Goal: Task Accomplishment & Management: Use online tool/utility

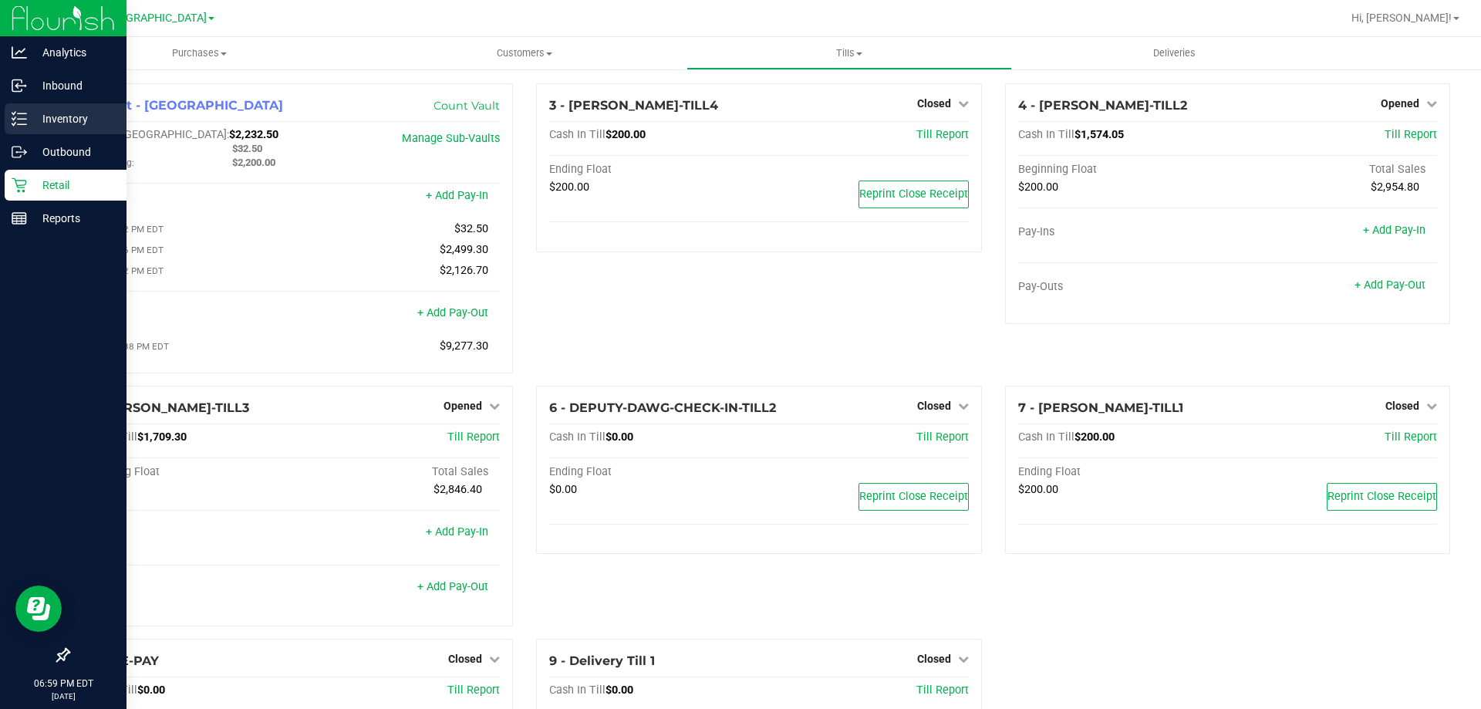
click at [86, 110] on p "Inventory" at bounding box center [73, 119] width 93 height 19
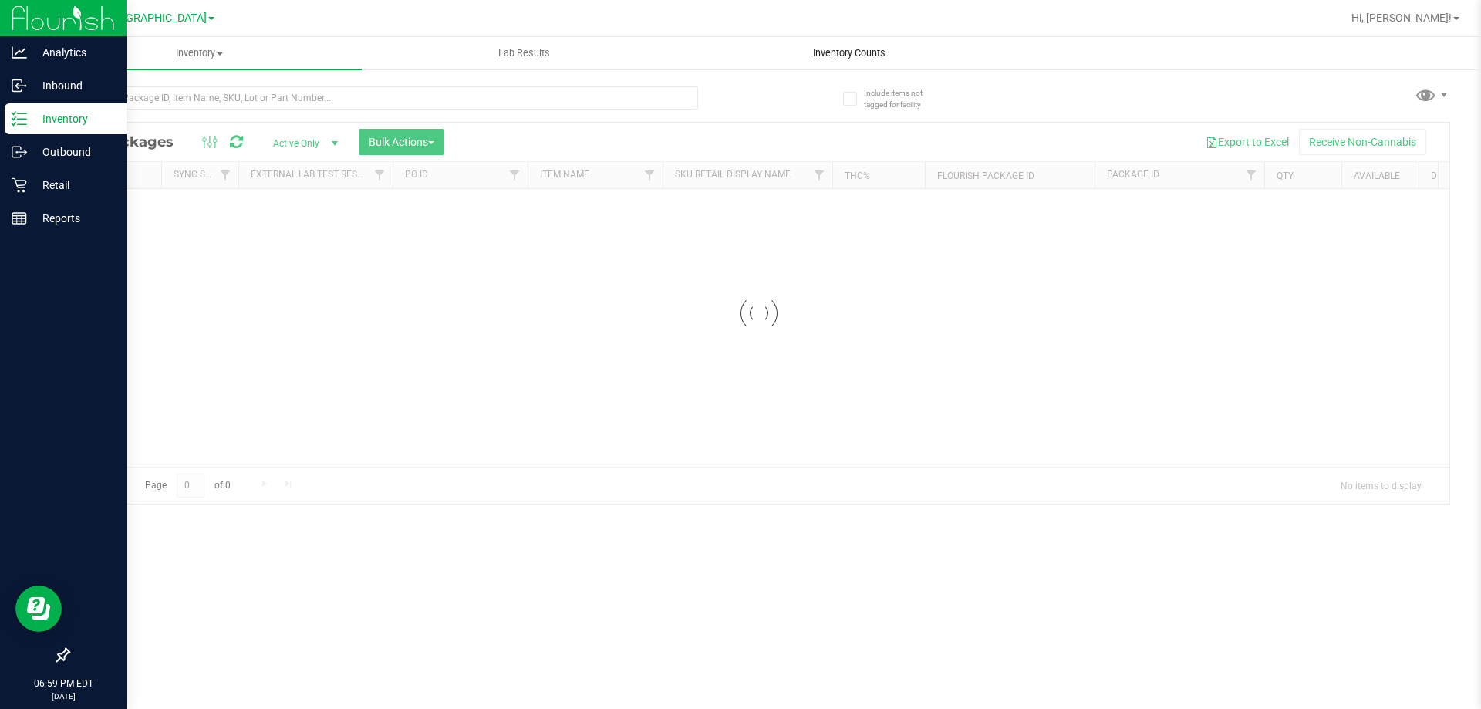
click at [846, 47] on span "Inventory Counts" at bounding box center [849, 53] width 114 height 14
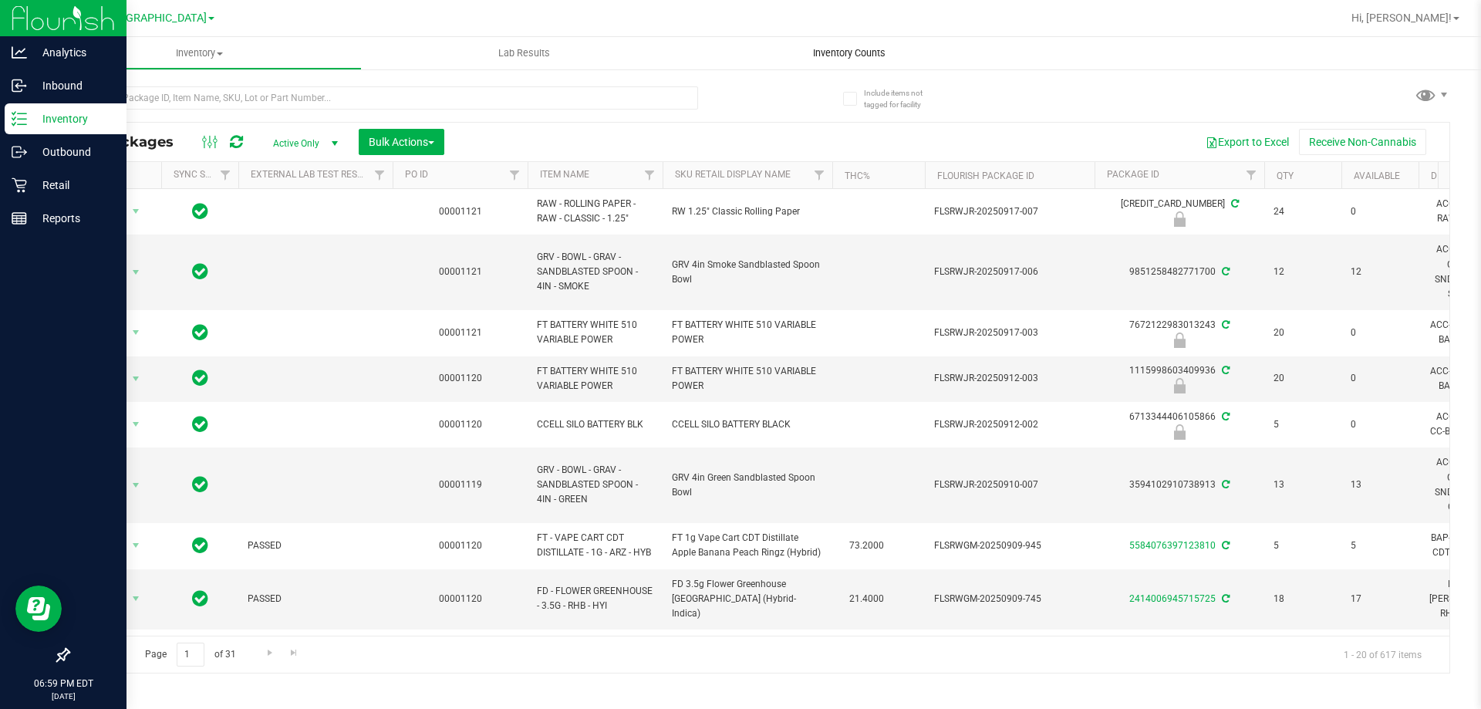
click at [836, 52] on span "Inventory Counts" at bounding box center [849, 53] width 114 height 14
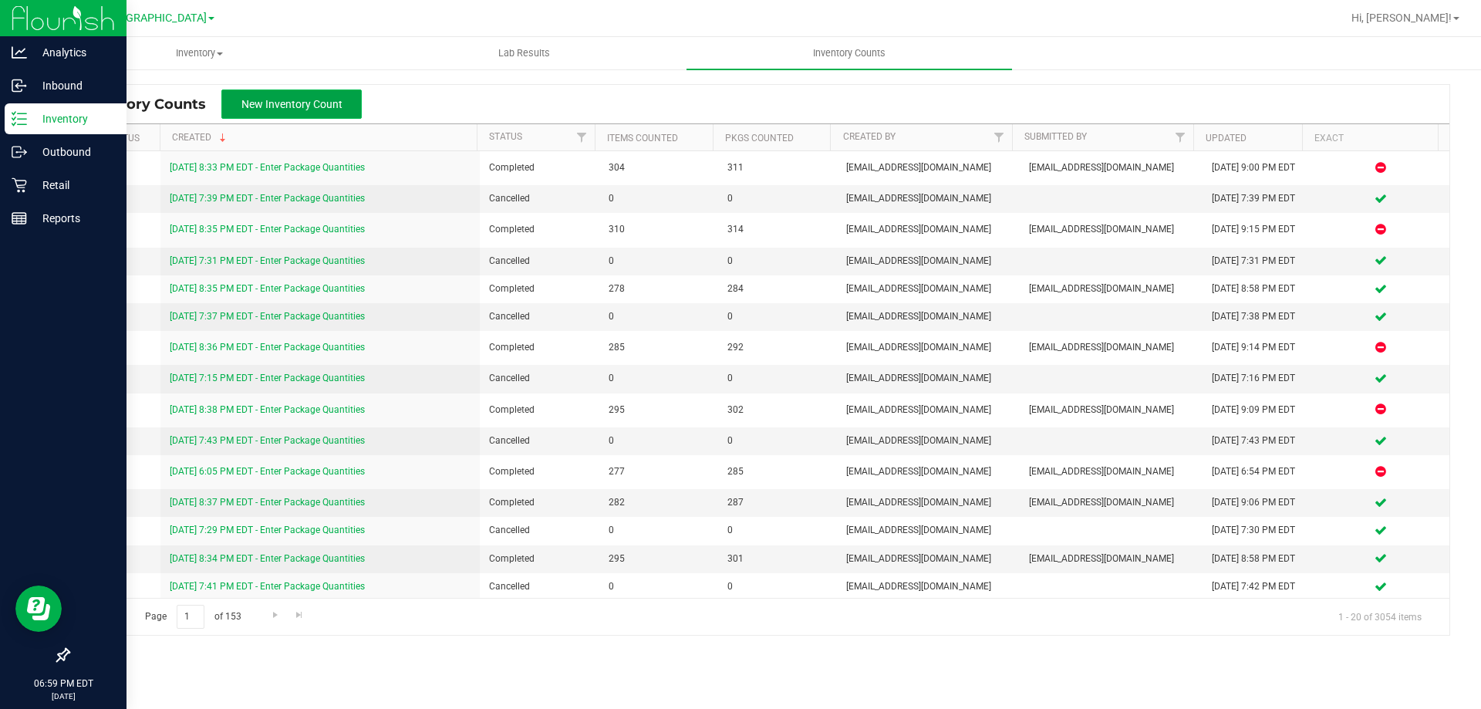
click at [329, 110] on span "New Inventory Count" at bounding box center [291, 104] width 101 height 12
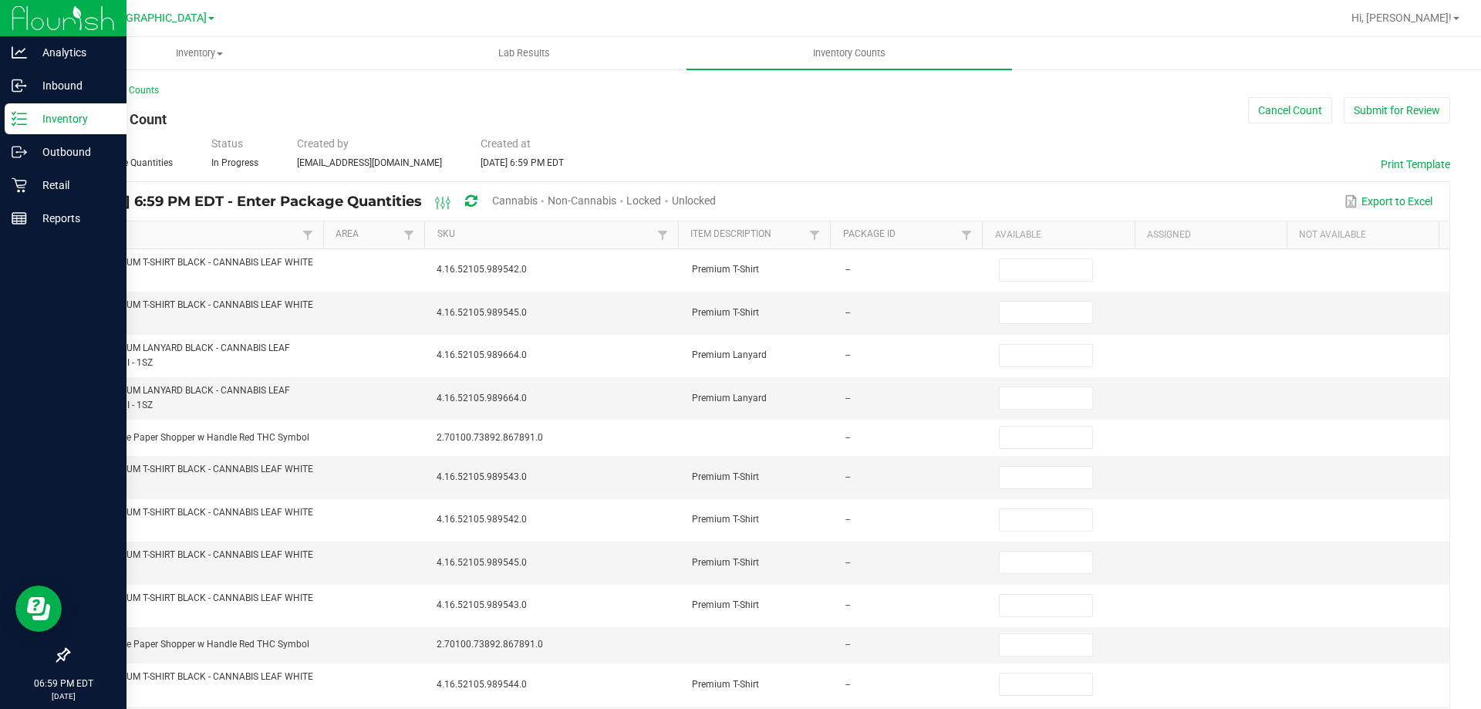
click at [537, 199] on span "Cannabis" at bounding box center [514, 200] width 45 height 12
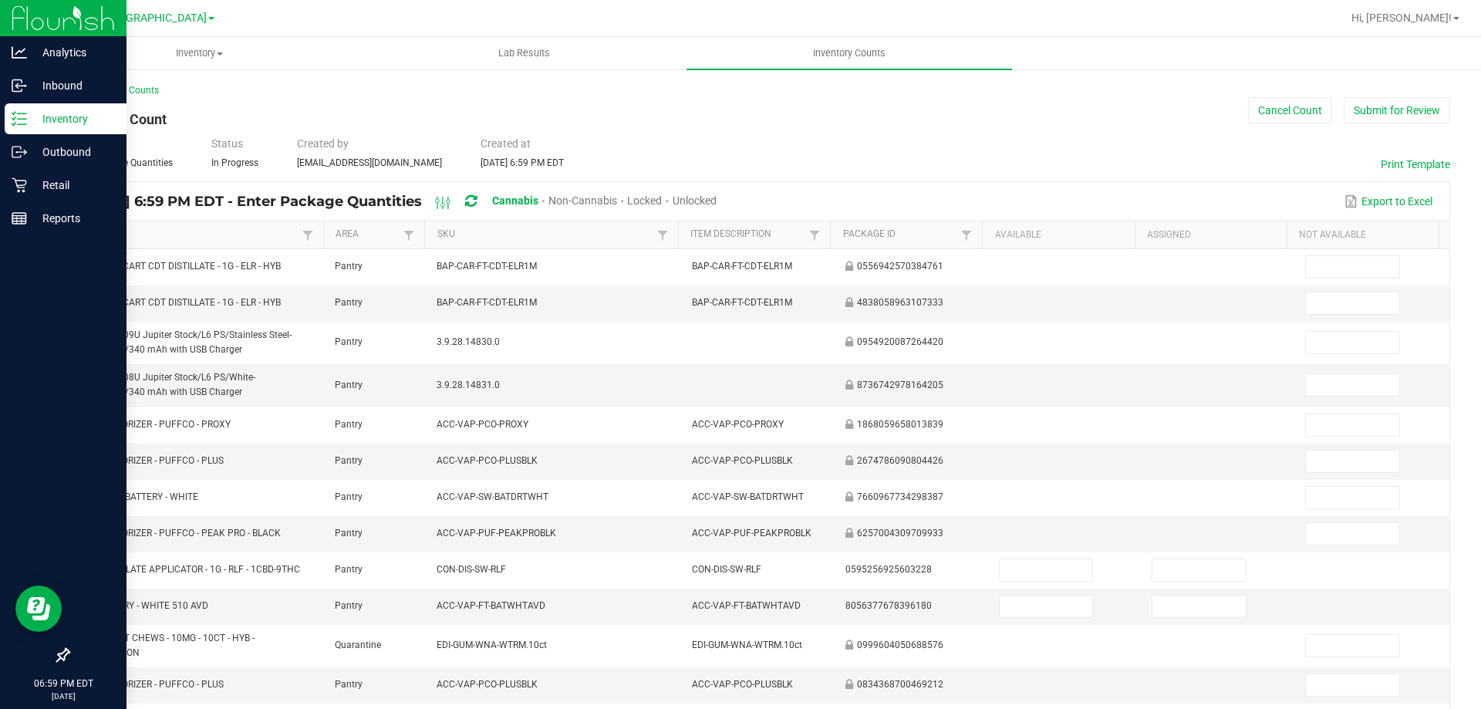
click at [716, 205] on span "Unlocked" at bounding box center [694, 200] width 44 height 12
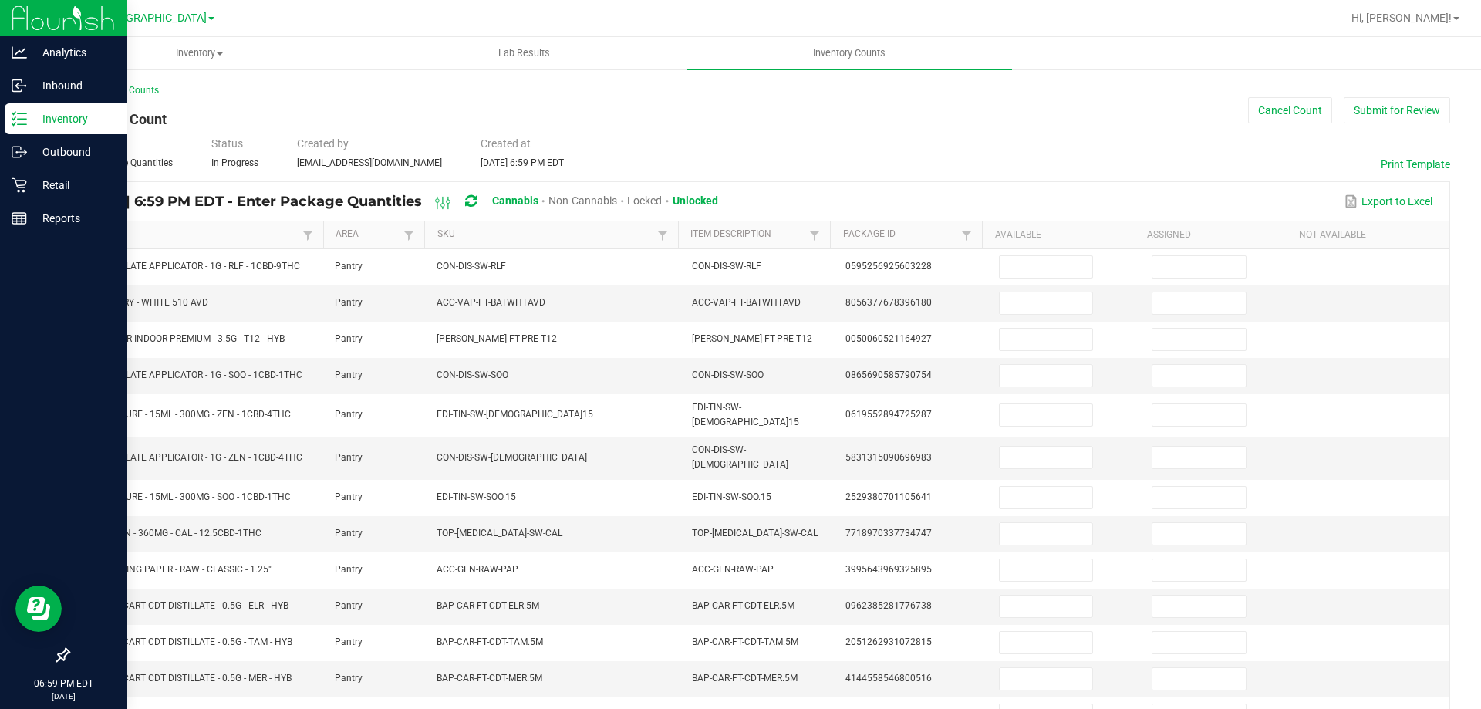
click at [215, 232] on link "Item" at bounding box center [191, 234] width 216 height 12
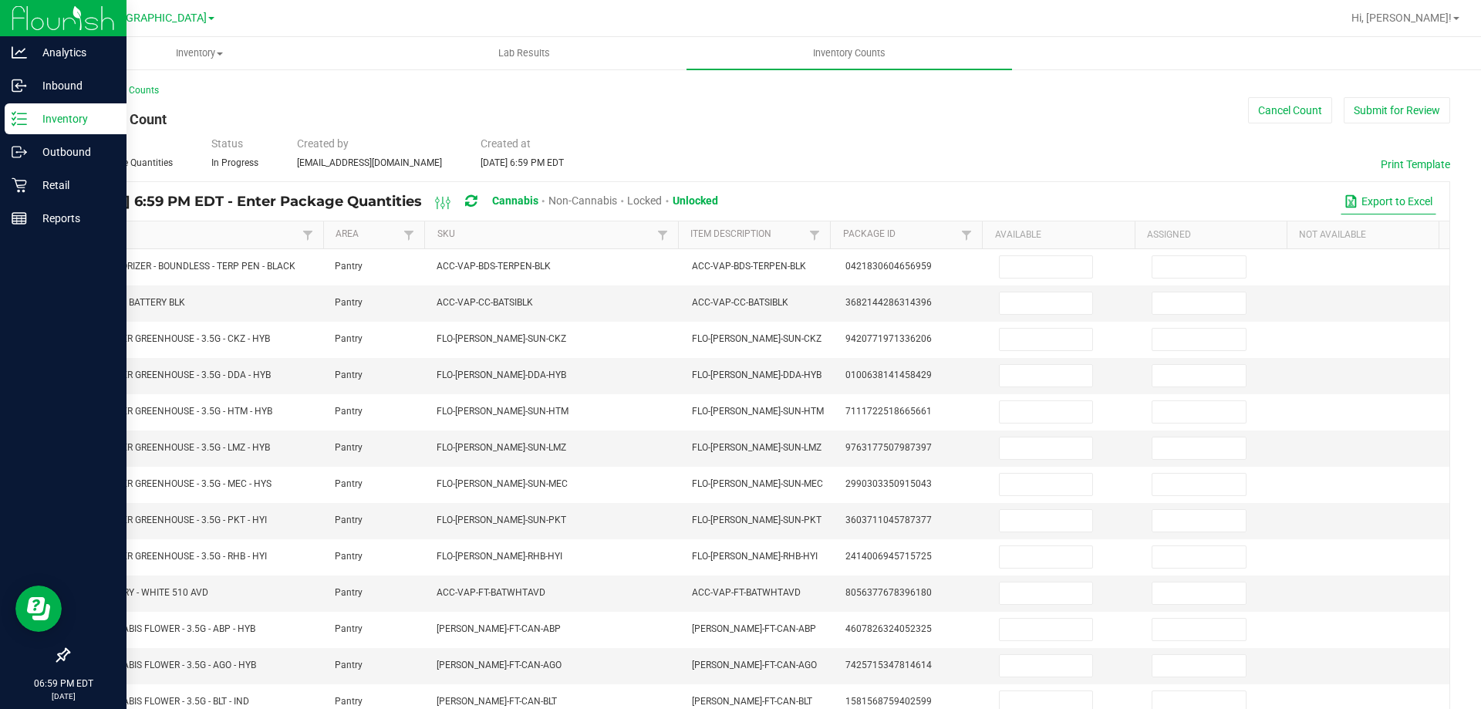
click at [1373, 200] on button "Export to Excel" at bounding box center [1388, 201] width 96 height 26
click at [1275, 106] on button "Cancel Count" at bounding box center [1290, 110] width 84 height 26
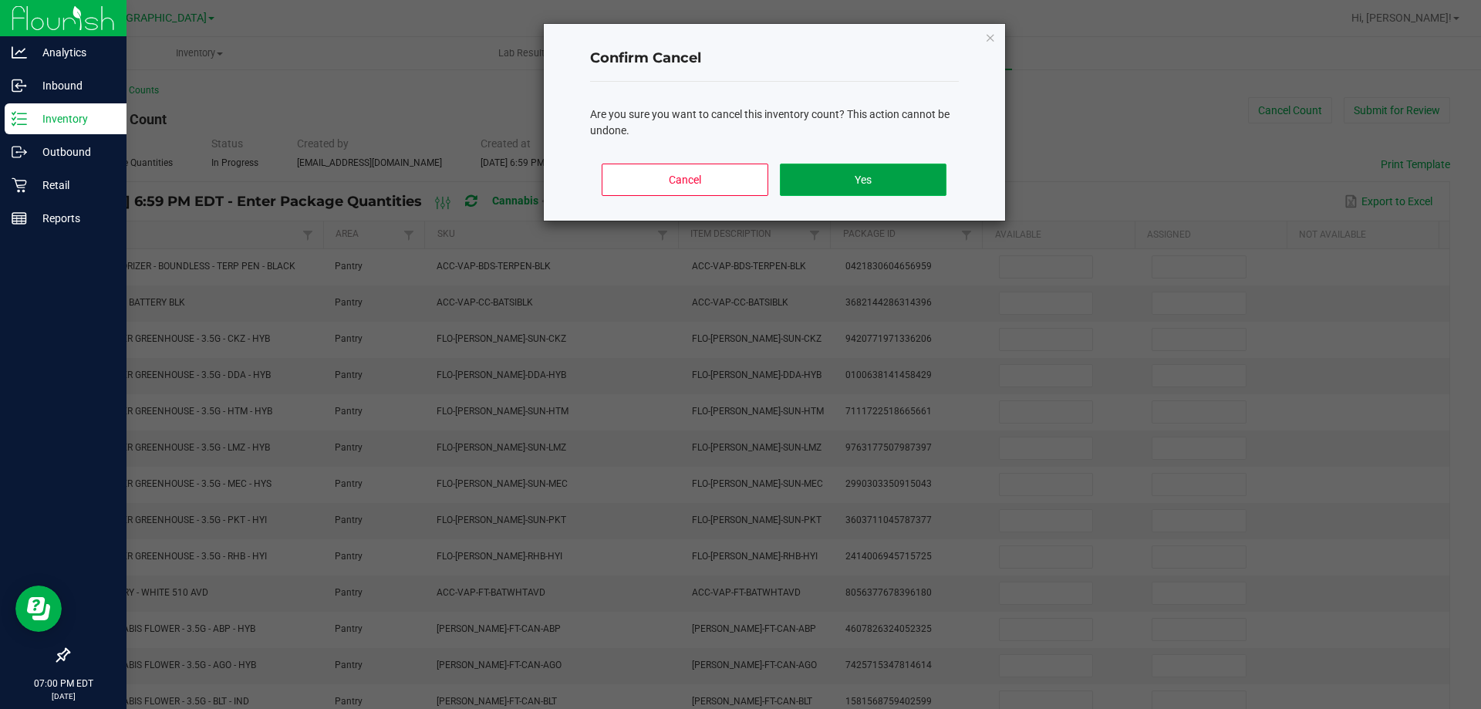
click at [874, 169] on button "Yes" at bounding box center [863, 179] width 166 height 32
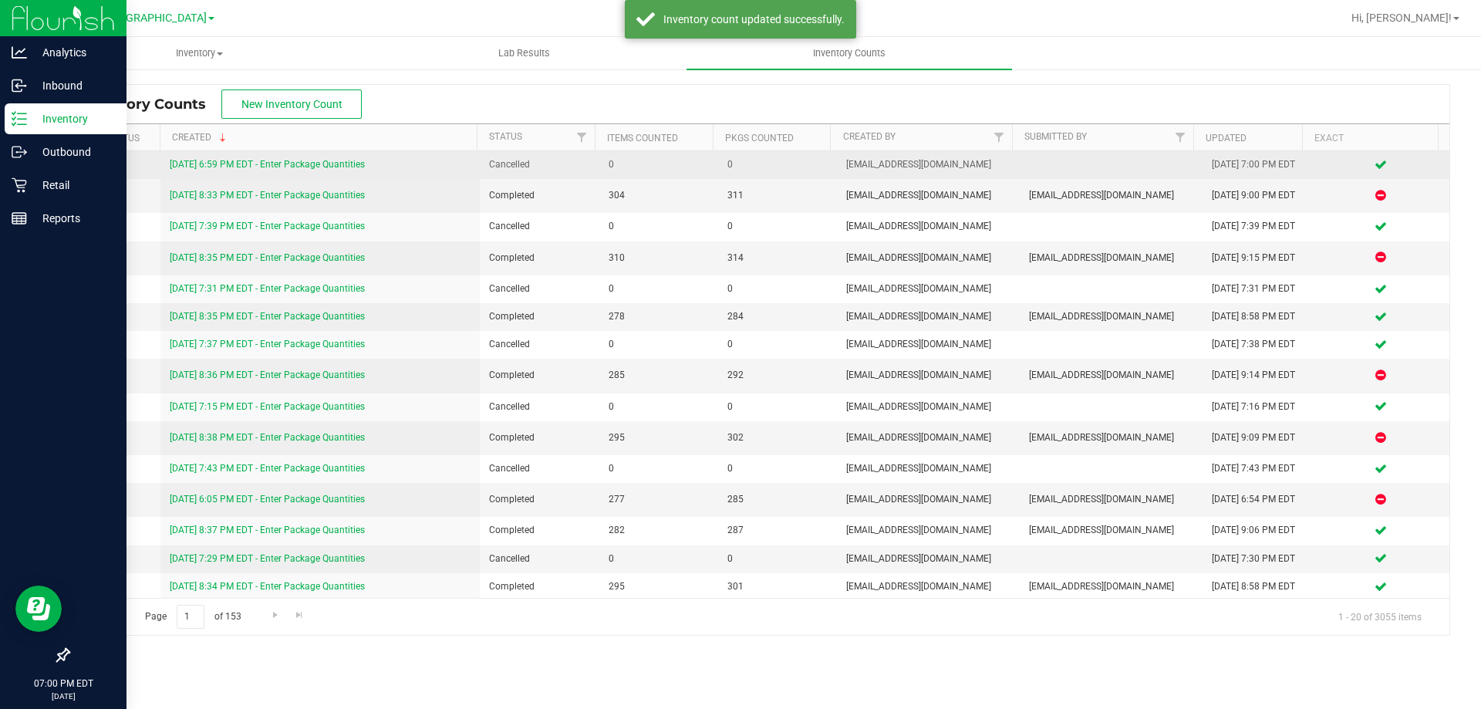
click at [343, 164] on link "[DATE] 6:59 PM EDT - Enter Package Quantities" at bounding box center [267, 164] width 195 height 11
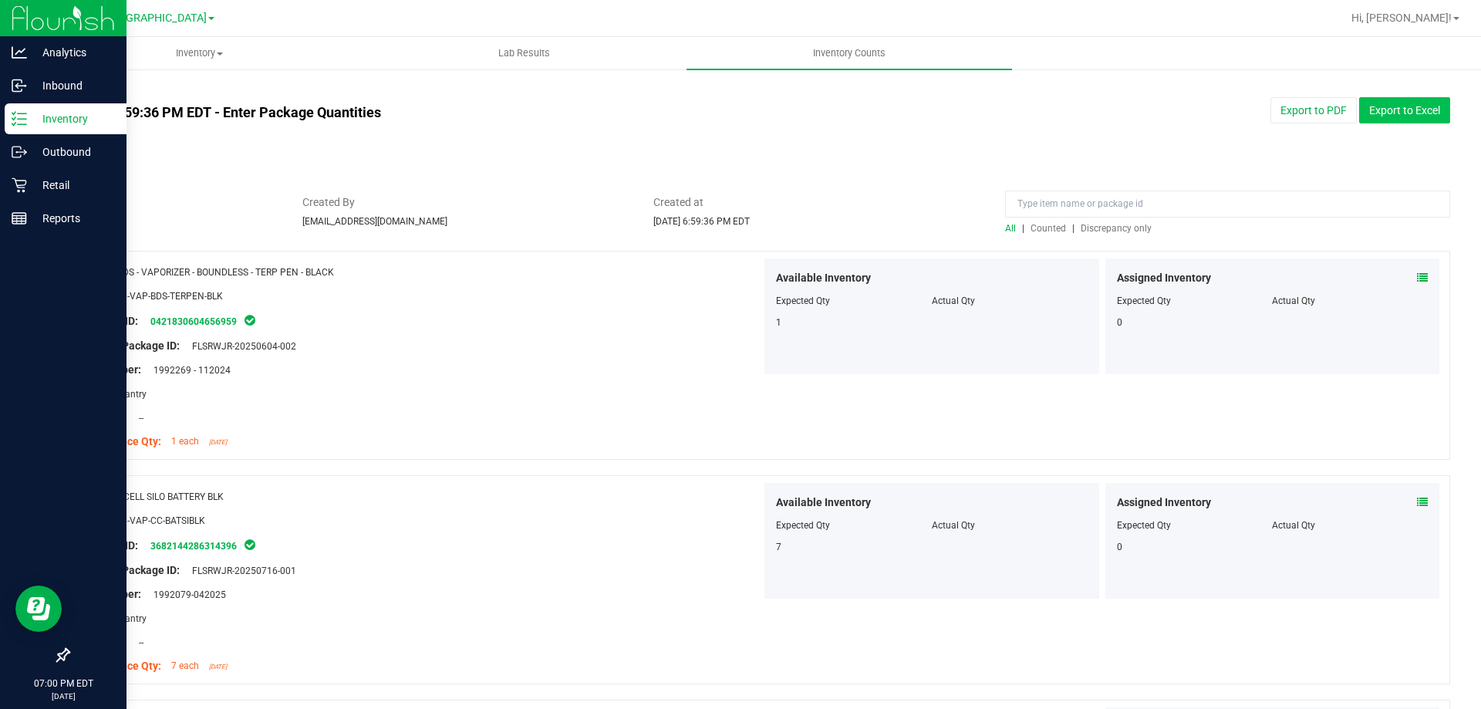
click at [1383, 118] on button "Export to Excel" at bounding box center [1404, 110] width 91 height 26
click at [1286, 112] on button "Export to PDF" at bounding box center [1313, 110] width 86 height 26
click at [28, 120] on p "Inventory" at bounding box center [73, 119] width 93 height 19
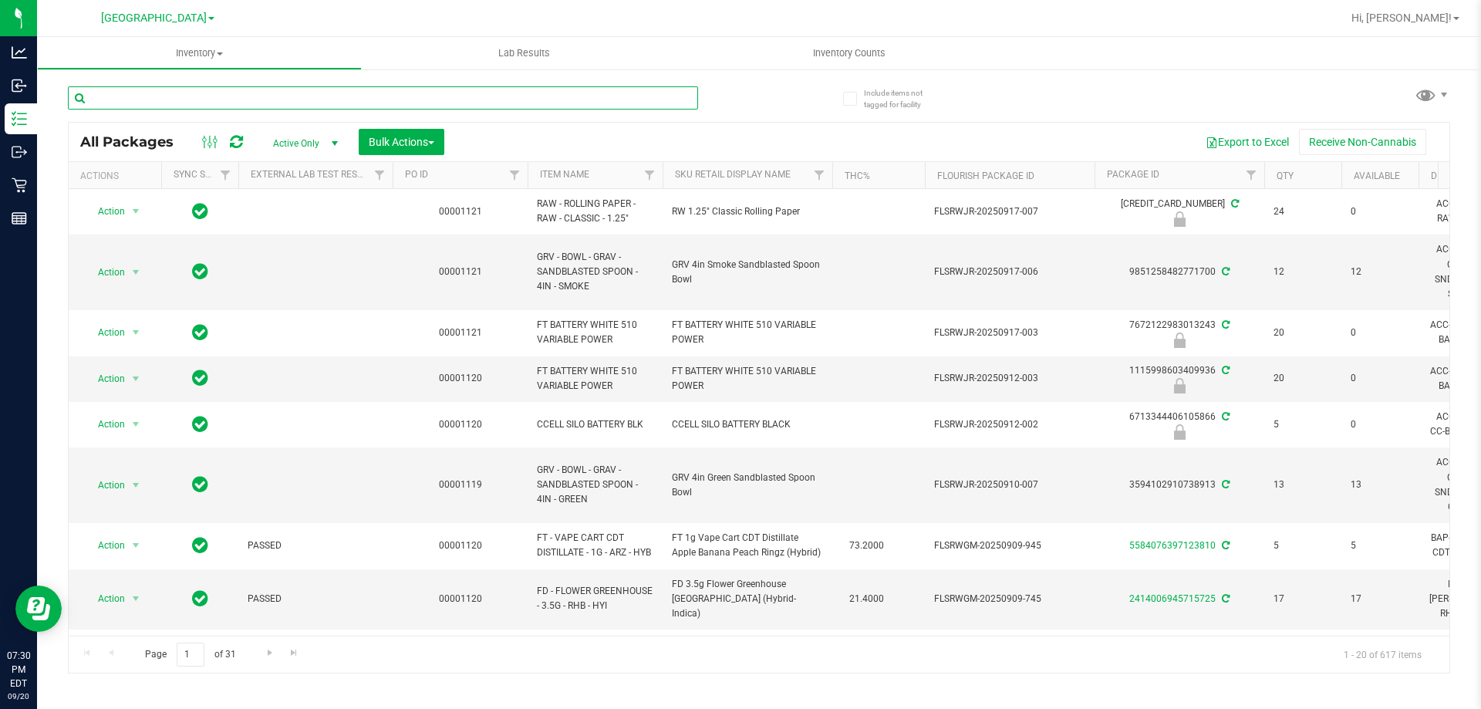
click at [572, 93] on input "text" at bounding box center [383, 97] width 630 height 23
type input "8134021418338387"
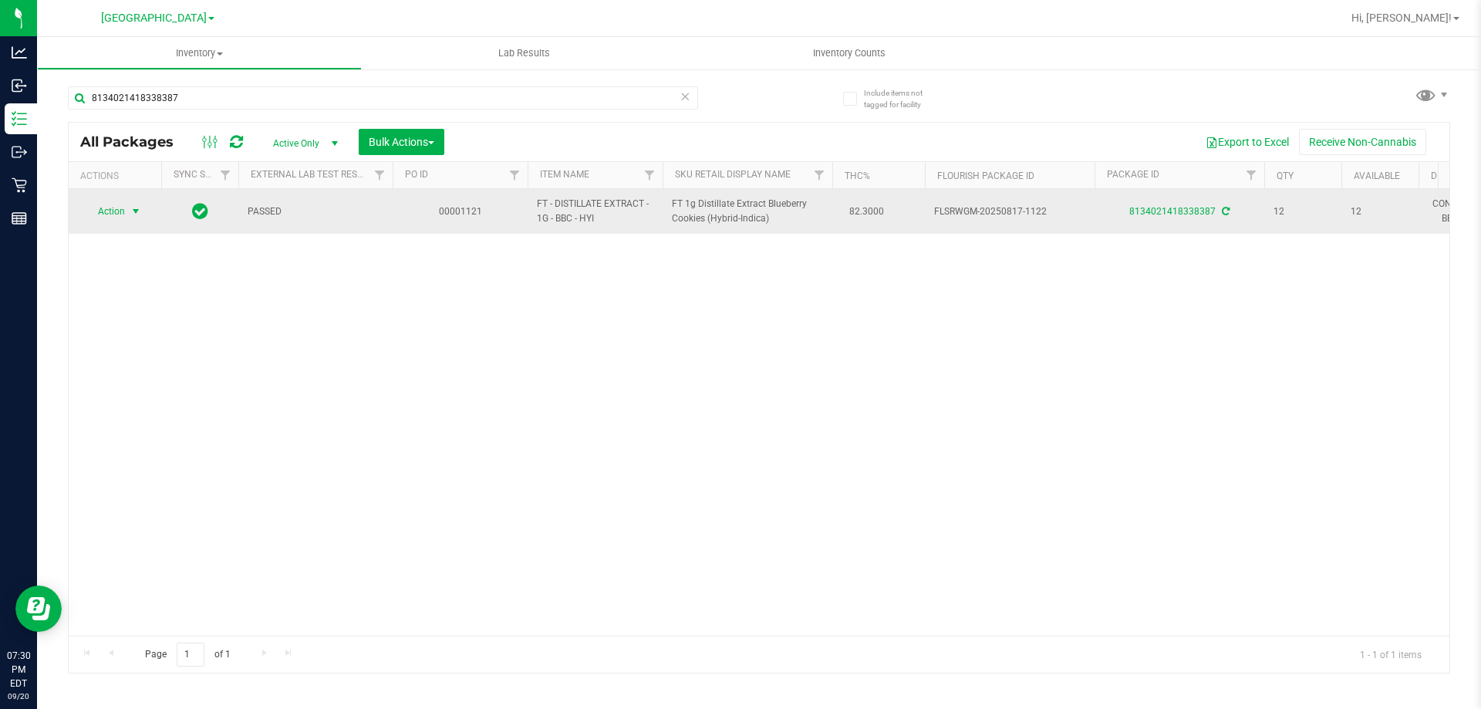
click at [122, 212] on span "Action" at bounding box center [105, 211] width 42 height 22
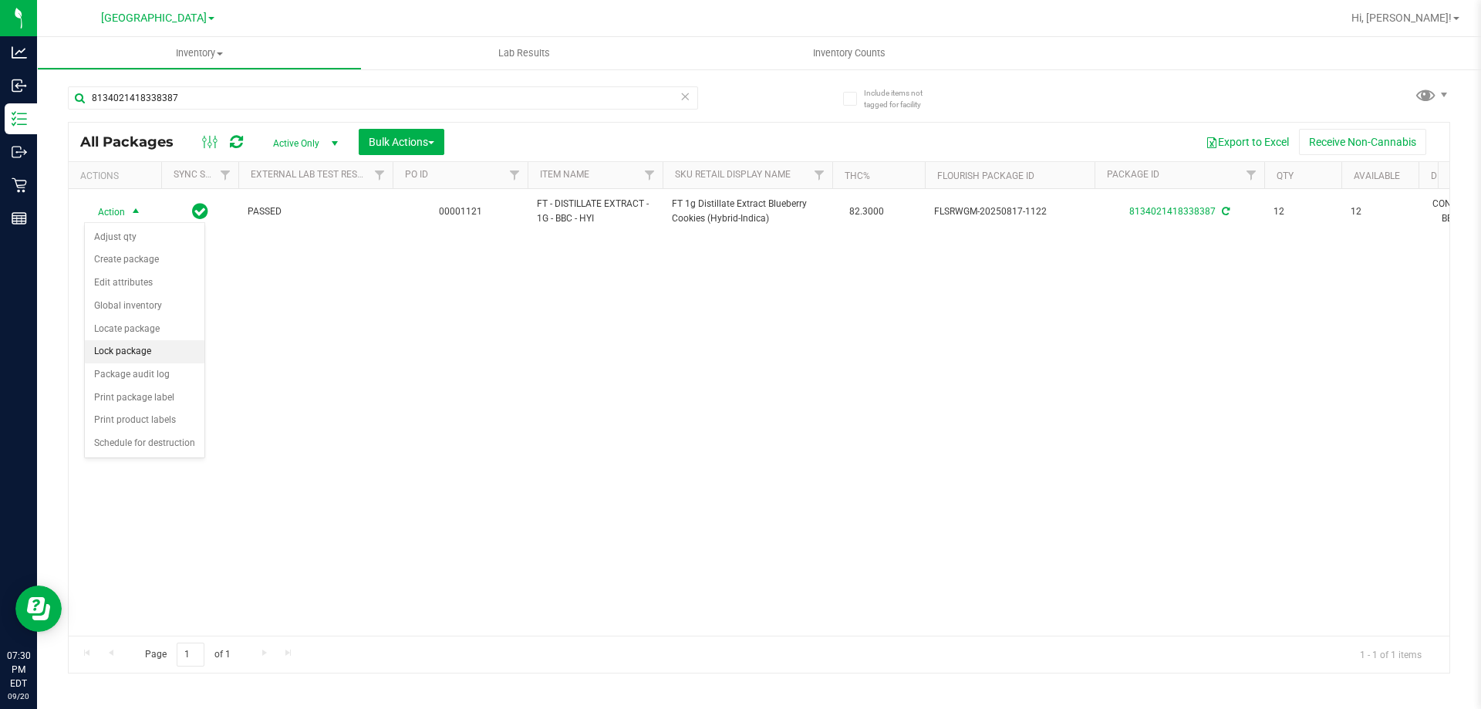
click at [154, 349] on li "Lock package" at bounding box center [145, 351] width 120 height 23
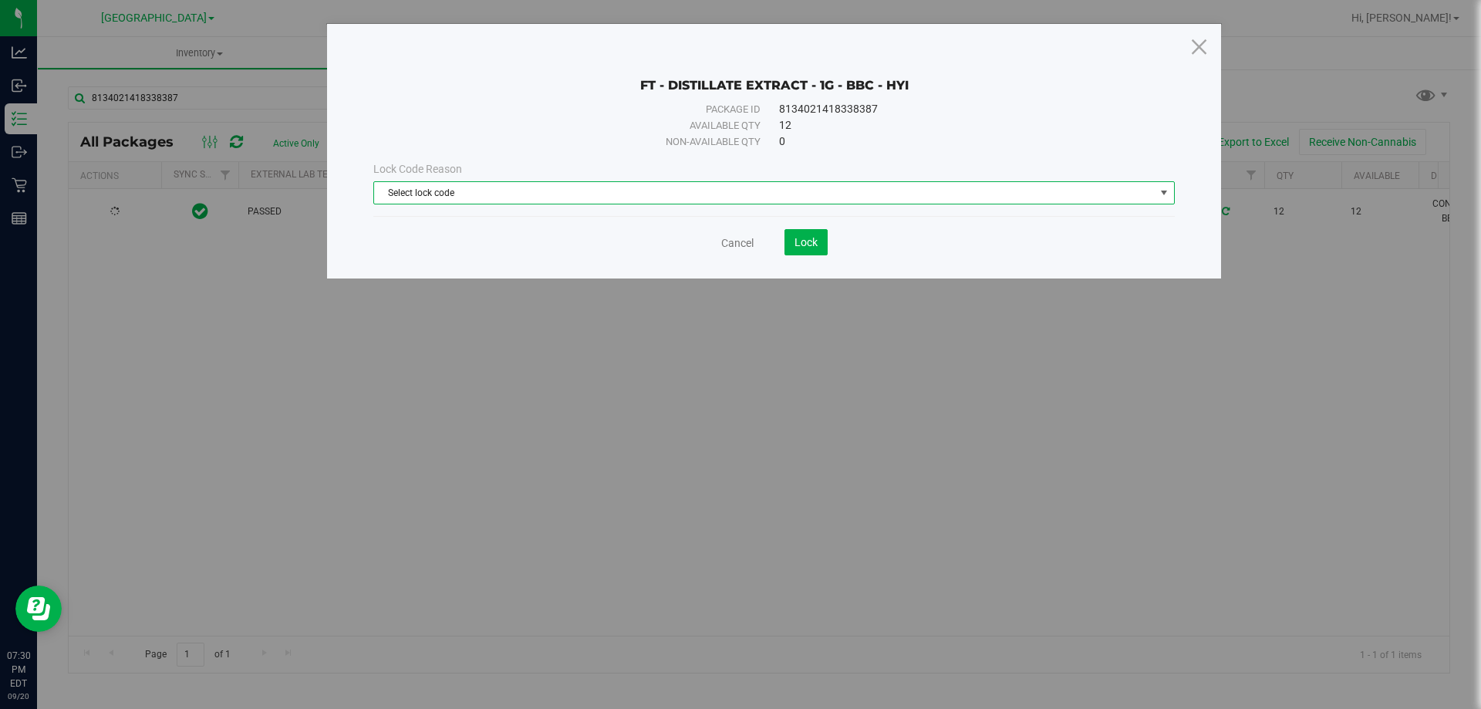
click at [843, 198] on span "Select lock code" at bounding box center [764, 193] width 780 height 22
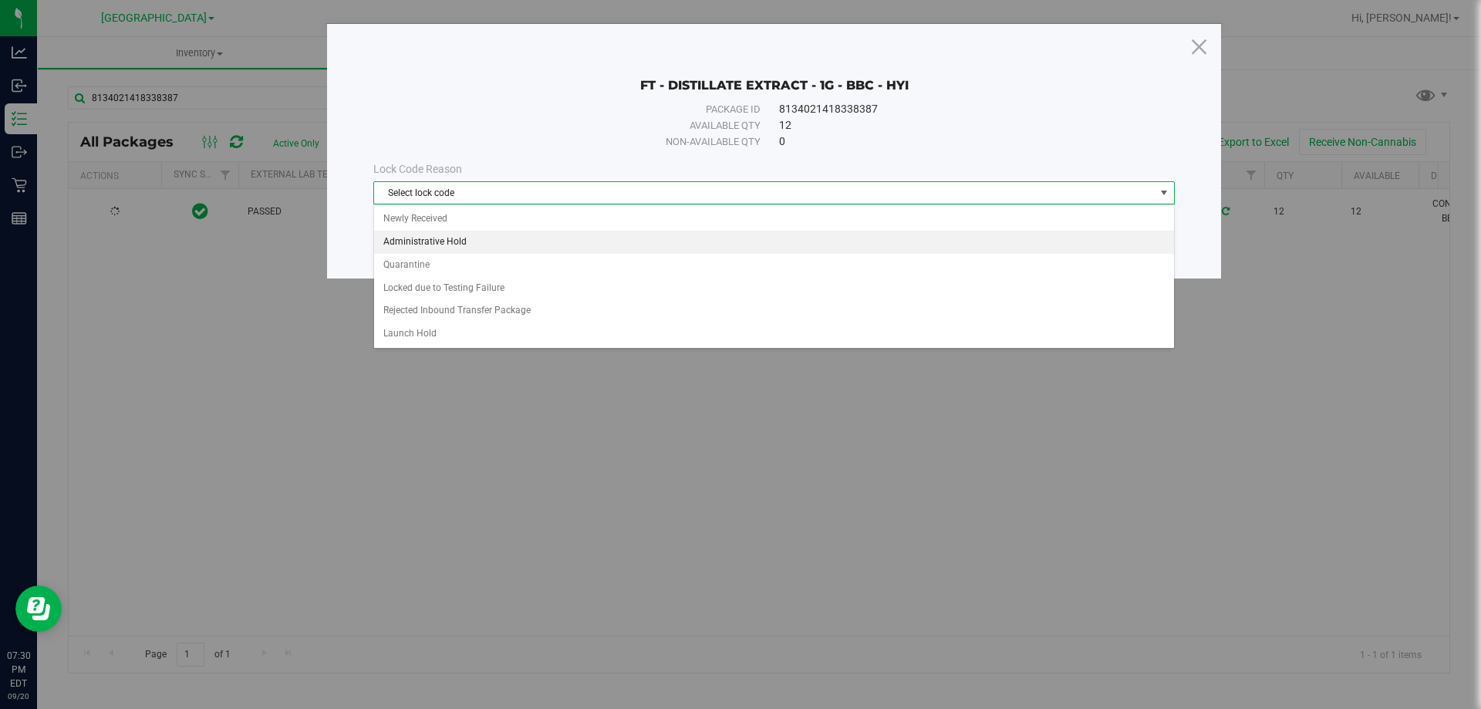
click at [733, 250] on li "Administrative Hold" at bounding box center [774, 242] width 800 height 23
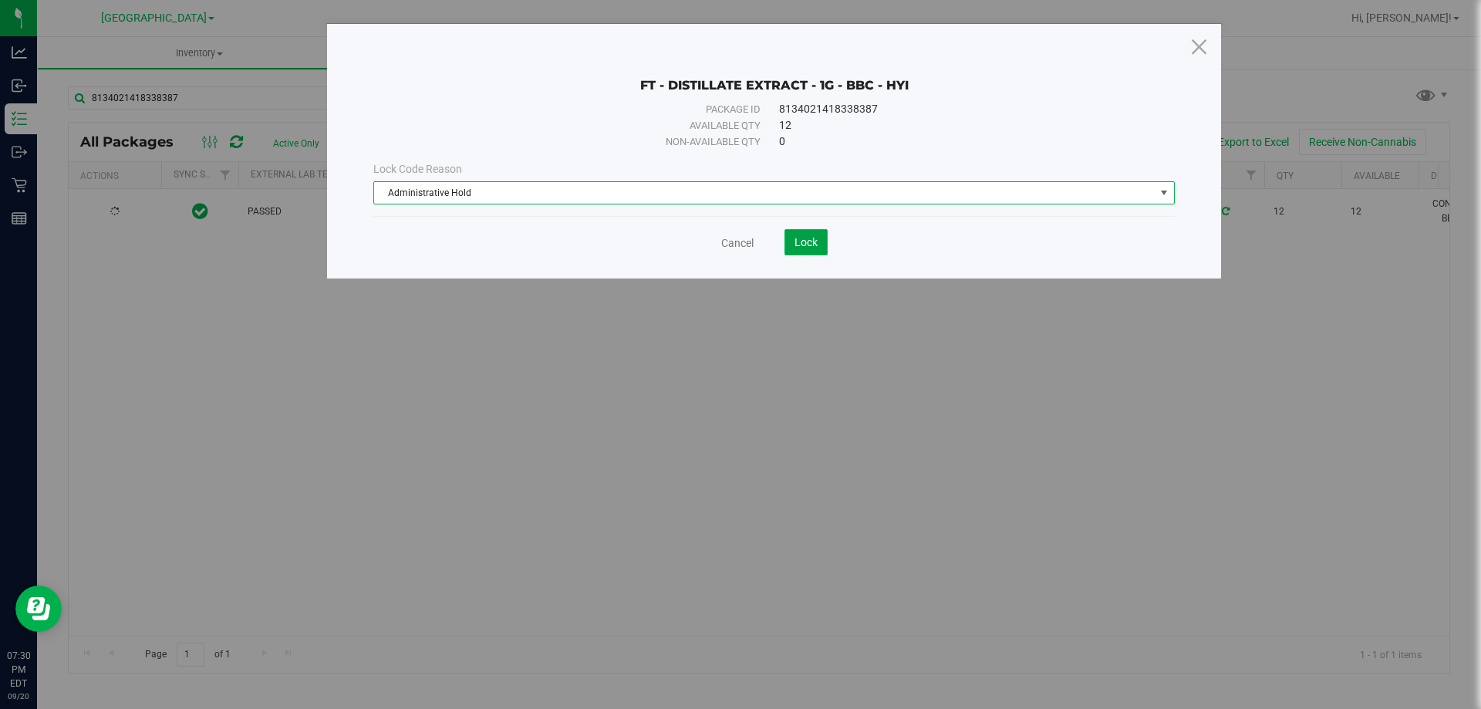
click at [797, 238] on span "Lock" at bounding box center [805, 242] width 23 height 12
